Goal: Task Accomplishment & Management: Use online tool/utility

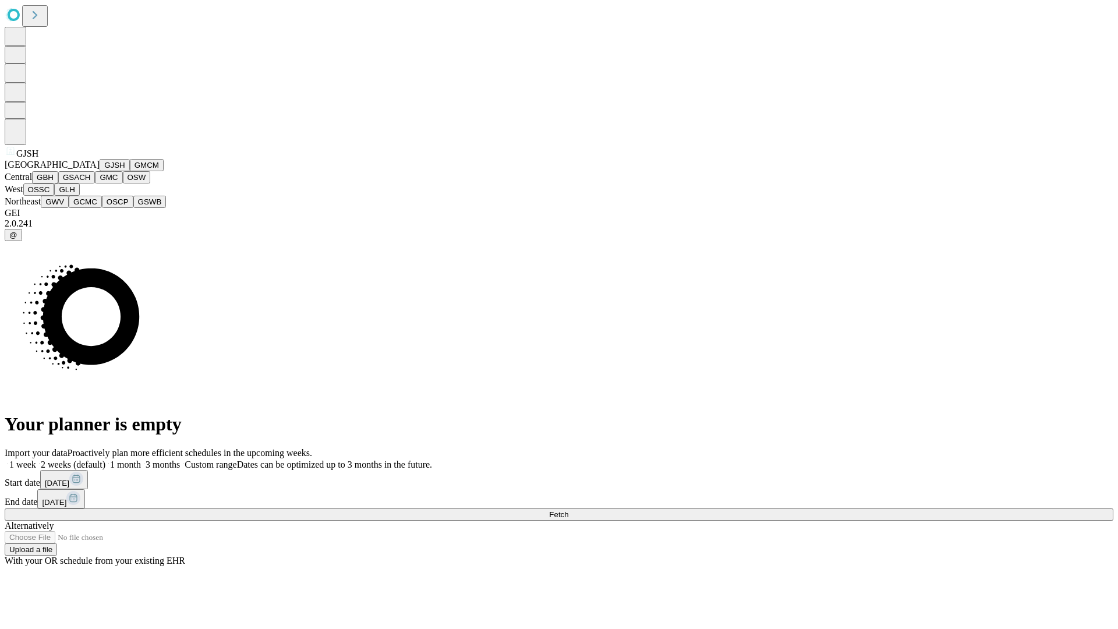
click at [100, 171] on button "GJSH" at bounding box center [115, 165] width 30 height 12
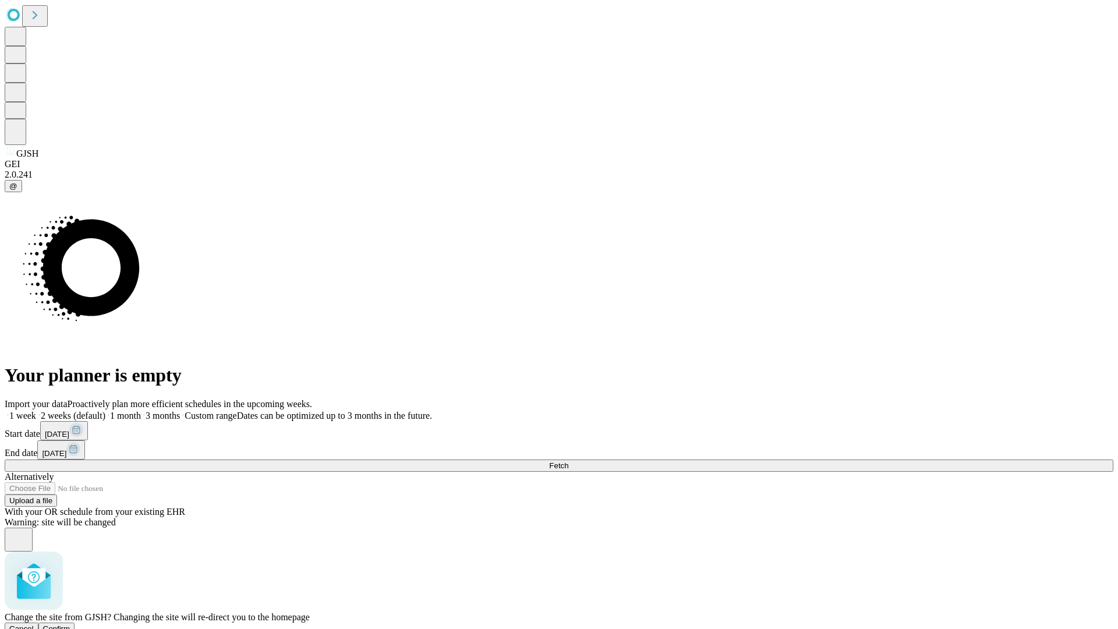
click at [70, 624] on span "Confirm" at bounding box center [56, 628] width 27 height 9
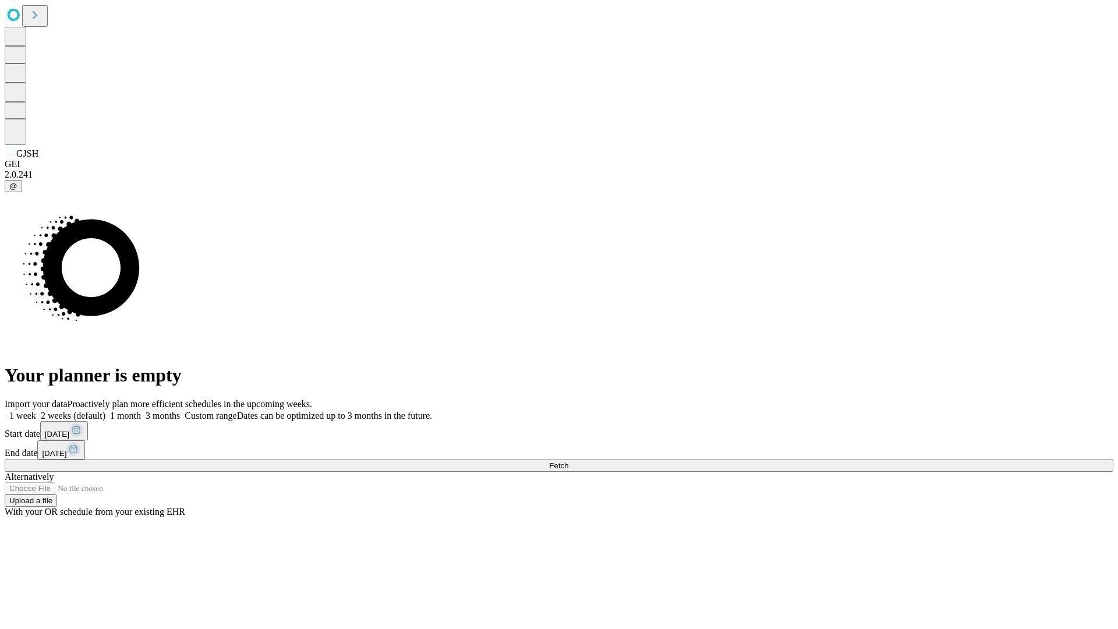
click at [105, 411] on label "2 weeks (default)" at bounding box center [70, 416] width 69 height 10
click at [568, 461] on span "Fetch" at bounding box center [558, 465] width 19 height 9
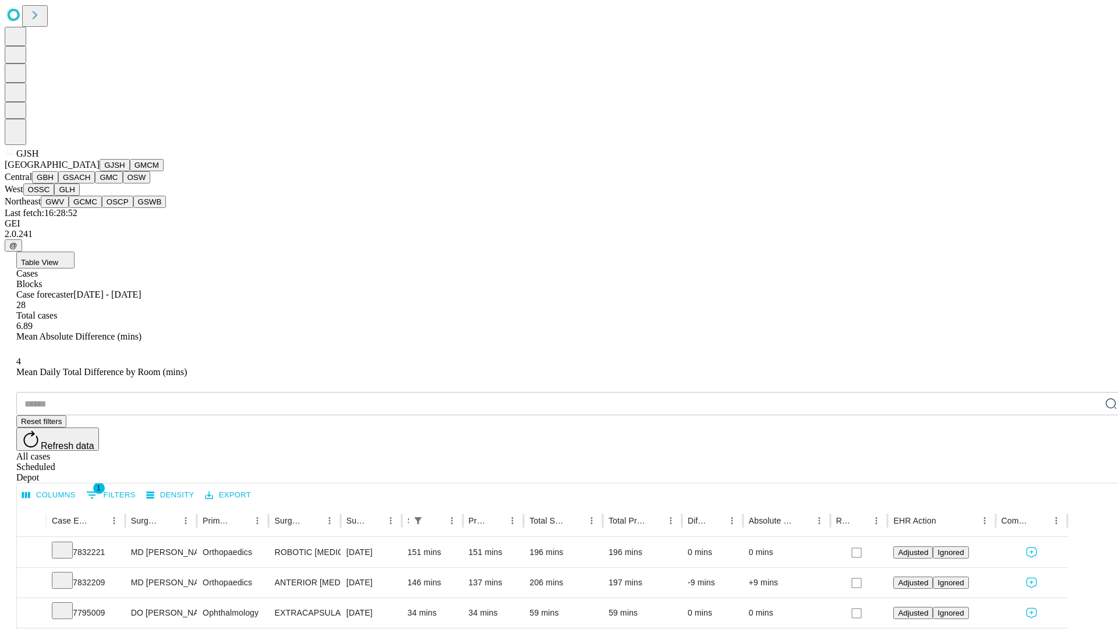
click at [130, 171] on button "GMCM" at bounding box center [147, 165] width 34 height 12
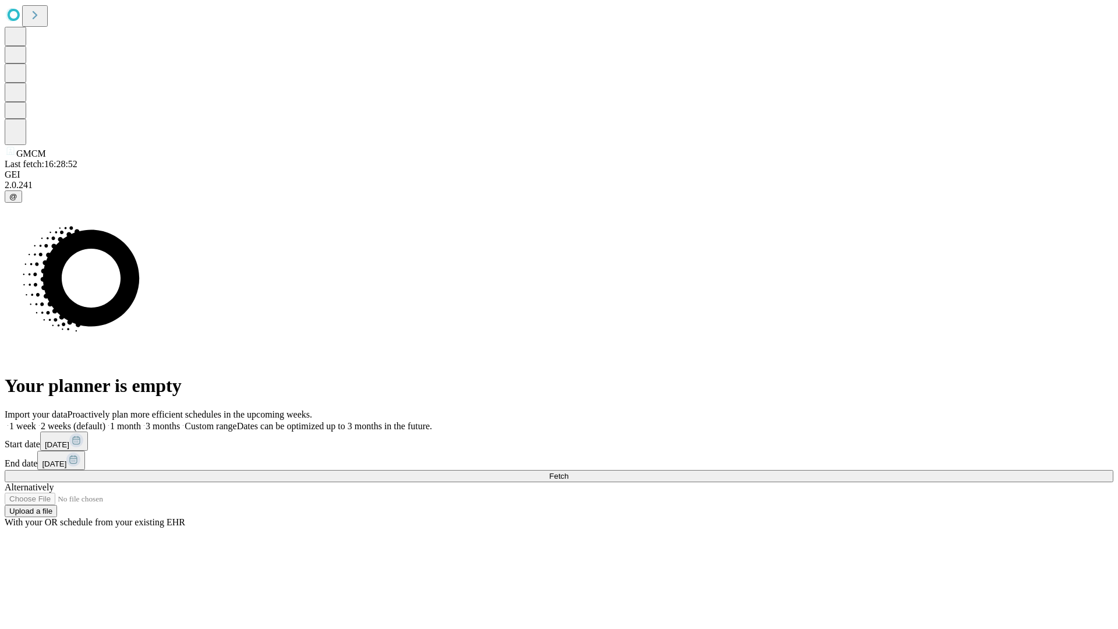
click at [105, 421] on label "2 weeks (default)" at bounding box center [70, 426] width 69 height 10
click at [568, 472] on span "Fetch" at bounding box center [558, 476] width 19 height 9
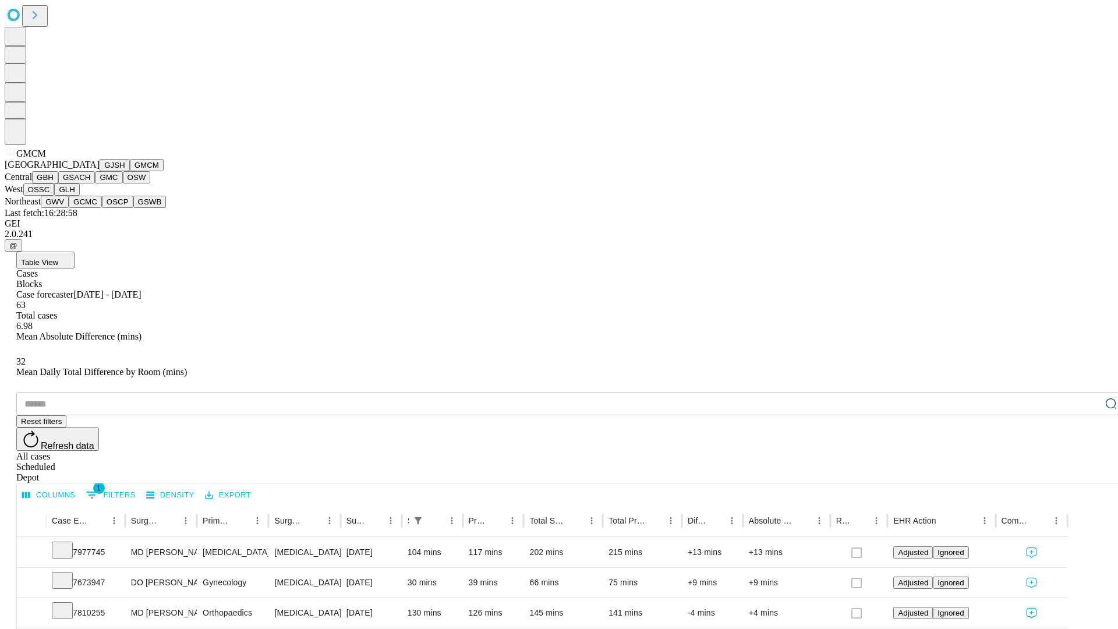
click at [58, 183] on button "GBH" at bounding box center [45, 177] width 26 height 12
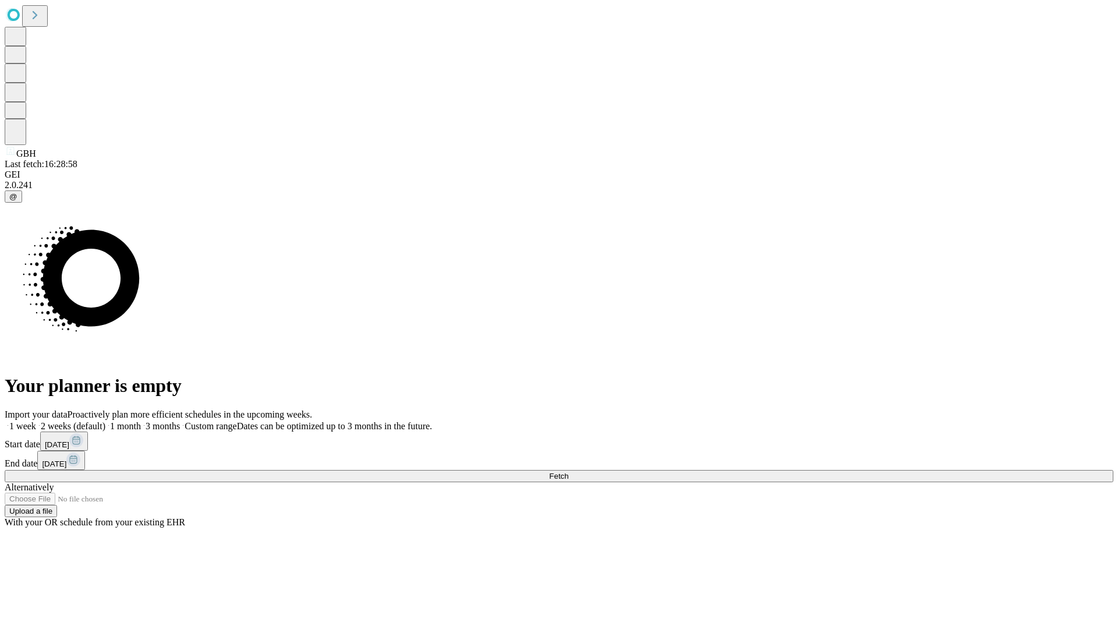
click at [105, 421] on label "2 weeks (default)" at bounding box center [70, 426] width 69 height 10
click at [568, 472] on span "Fetch" at bounding box center [558, 476] width 19 height 9
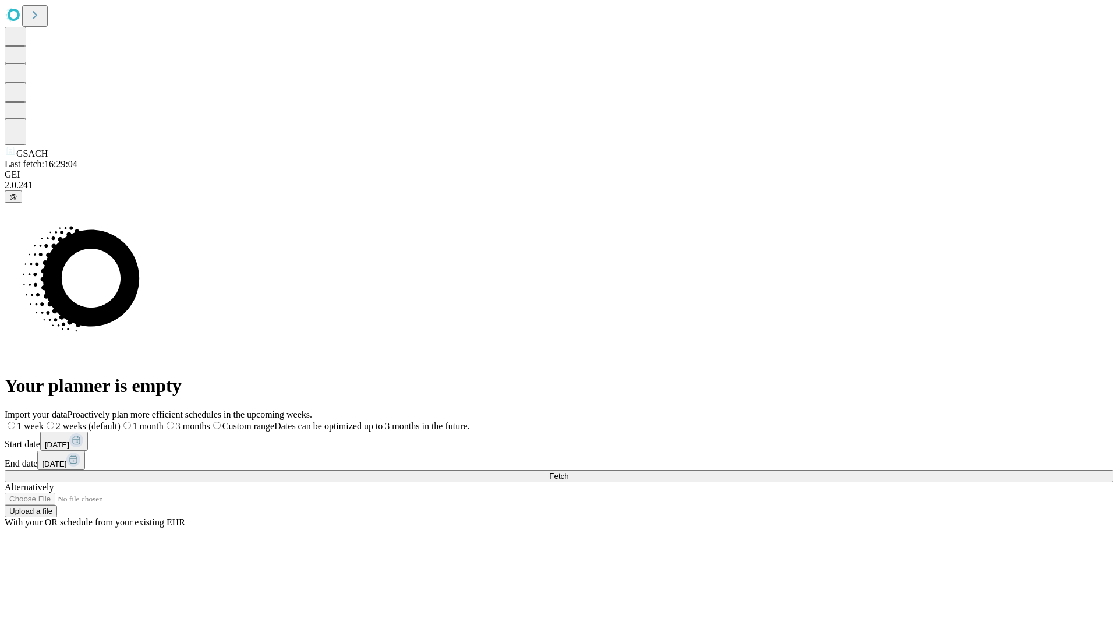
click at [121, 421] on label "2 weeks (default)" at bounding box center [82, 426] width 77 height 10
click at [568, 472] on span "Fetch" at bounding box center [558, 476] width 19 height 9
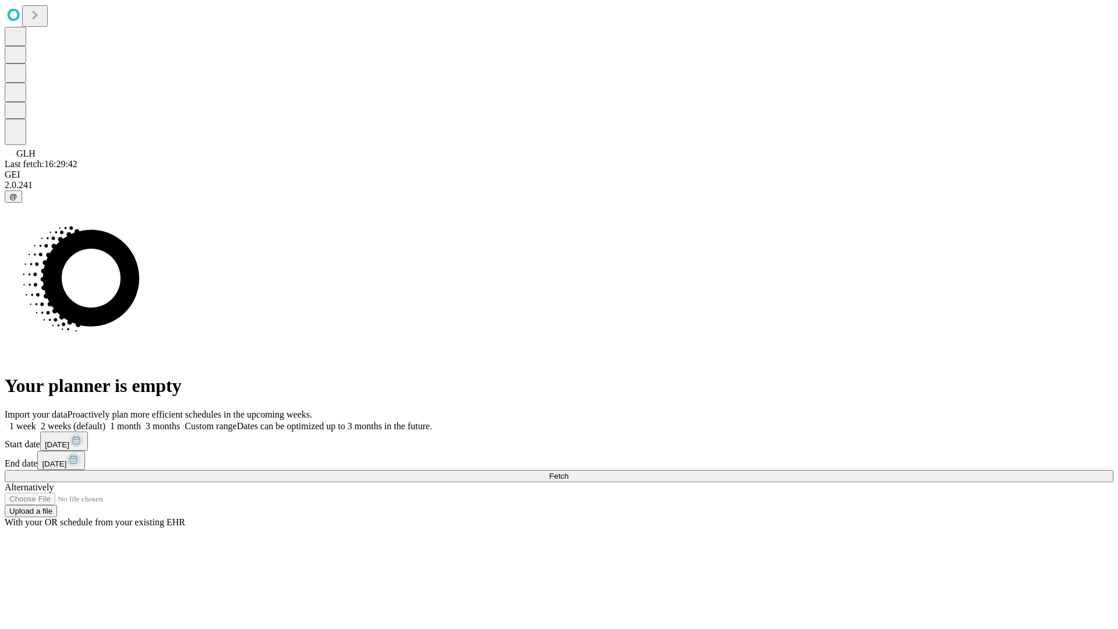
click at [105, 421] on label "2 weeks (default)" at bounding box center [70, 426] width 69 height 10
click at [568, 472] on span "Fetch" at bounding box center [558, 476] width 19 height 9
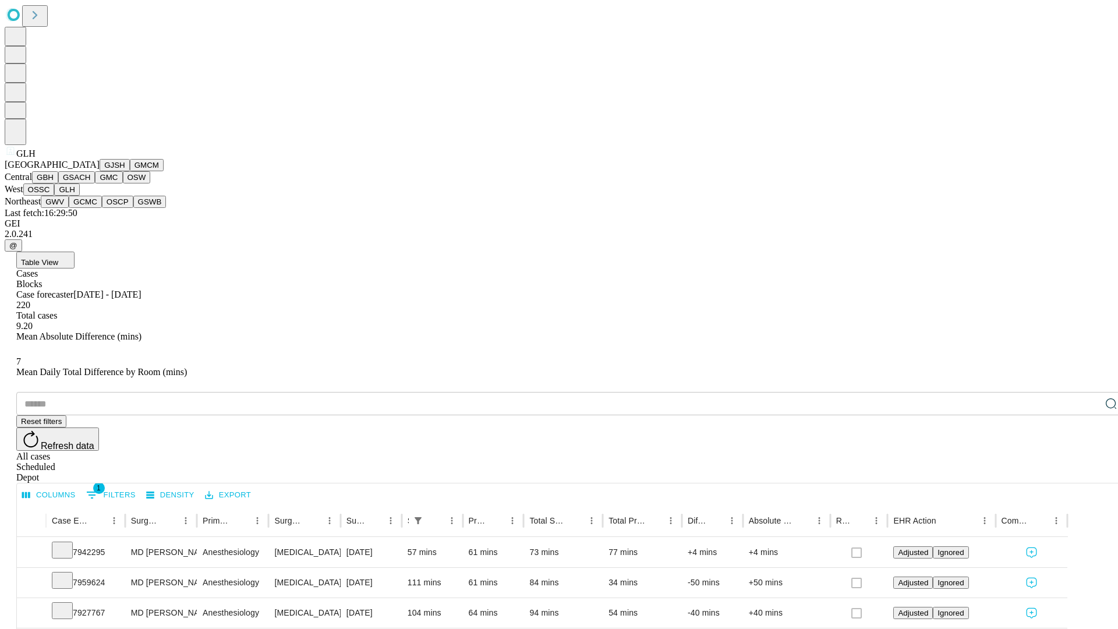
click at [69, 208] on button "GWV" at bounding box center [55, 202] width 28 height 12
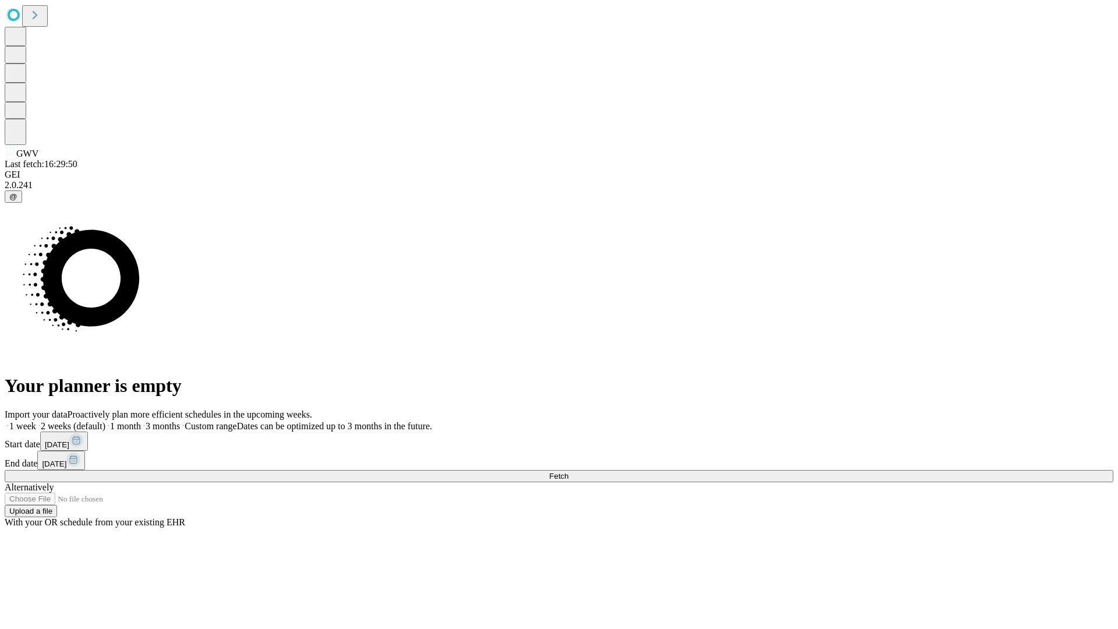
click at [105, 421] on label "2 weeks (default)" at bounding box center [70, 426] width 69 height 10
click at [568, 472] on span "Fetch" at bounding box center [558, 476] width 19 height 9
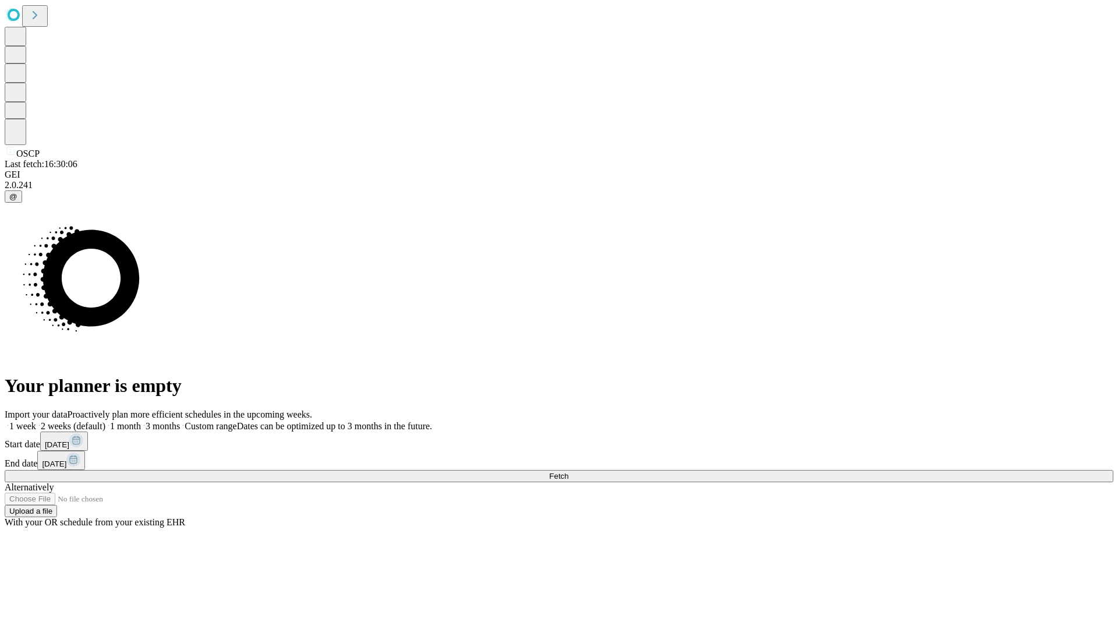
click at [105, 421] on label "2 weeks (default)" at bounding box center [70, 426] width 69 height 10
click at [568, 472] on span "Fetch" at bounding box center [558, 476] width 19 height 9
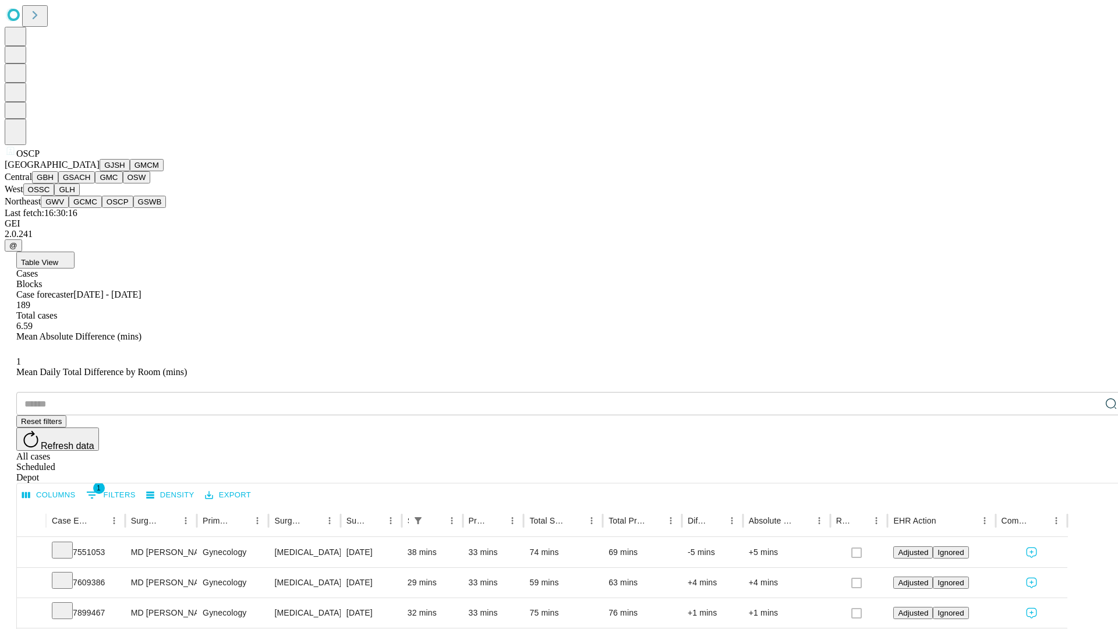
click at [133, 208] on button "GSWB" at bounding box center [149, 202] width 33 height 12
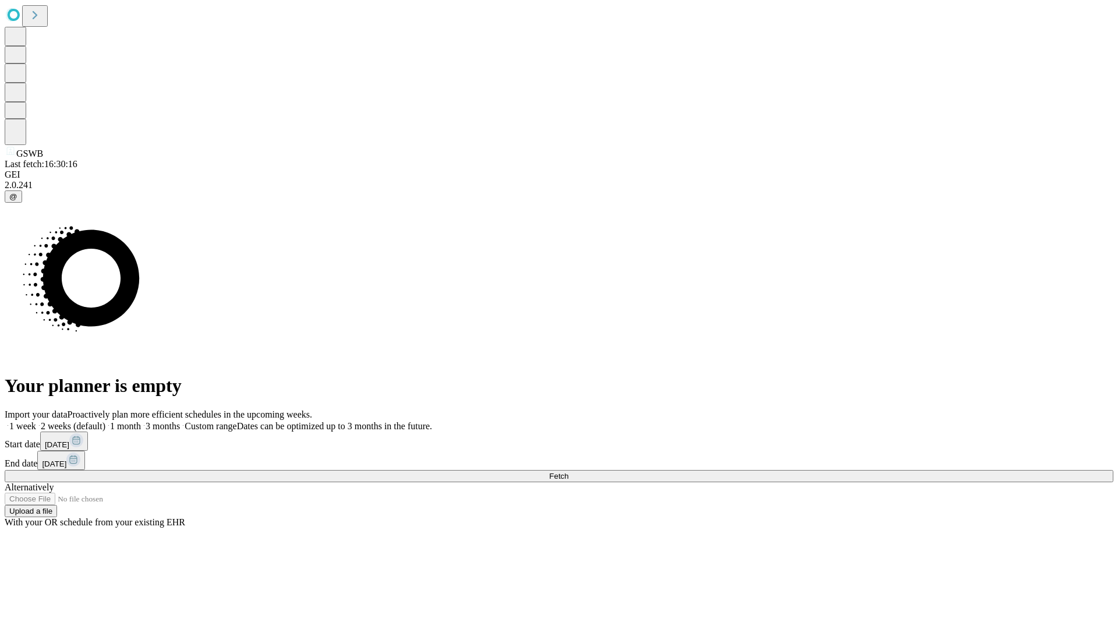
click at [105, 421] on label "2 weeks (default)" at bounding box center [70, 426] width 69 height 10
click at [568, 472] on span "Fetch" at bounding box center [558, 476] width 19 height 9
